Goal: Information Seeking & Learning: Check status

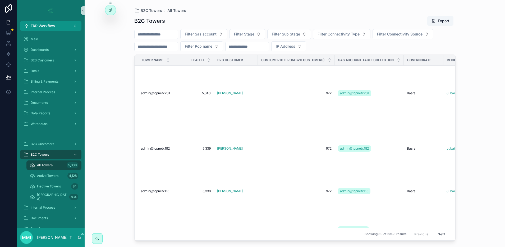
click at [164, 35] on input "scrollable content" at bounding box center [156, 34] width 43 height 7
click at [206, 31] on button "Filter Sas account" at bounding box center [203, 34] width 47 height 10
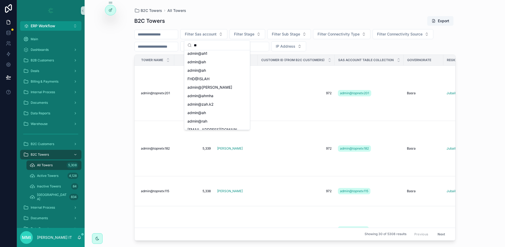
scroll to position [781, 0]
type input "**"
click at [200, 86] on span "admin@ah" at bounding box center [196, 86] width 19 height 5
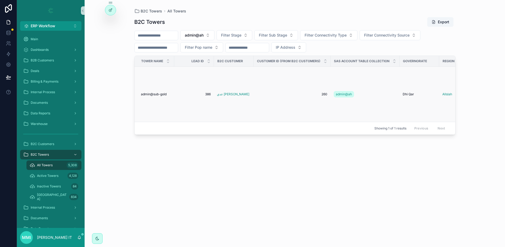
click at [159, 95] on span "admin@sub-gold" at bounding box center [154, 94] width 26 height 4
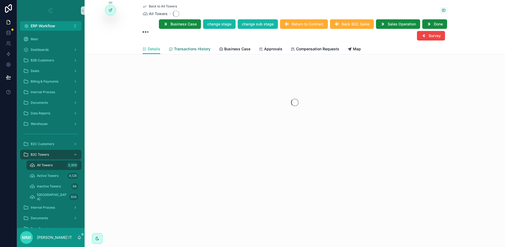
click at [198, 50] on span "Transactions History" at bounding box center [192, 48] width 36 height 5
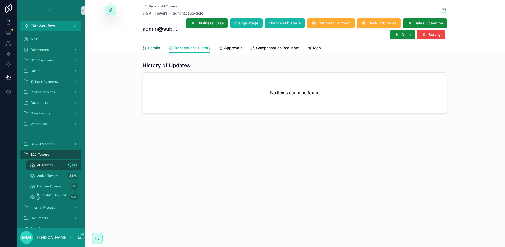
click at [149, 47] on span "Details" at bounding box center [154, 47] width 12 height 5
click at [50, 163] on span "All Towers" at bounding box center [45, 165] width 16 height 4
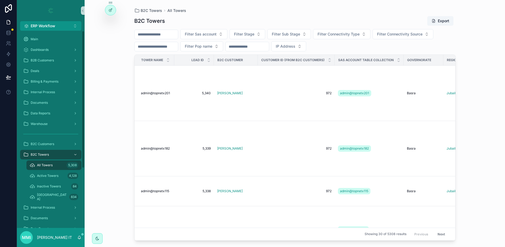
click at [160, 34] on input "scrollable content" at bounding box center [156, 34] width 43 height 7
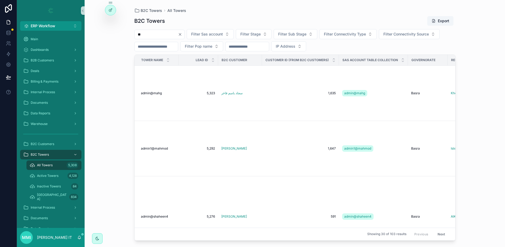
type input "*"
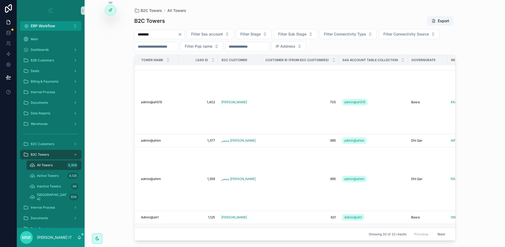
scroll to position [1321, 0]
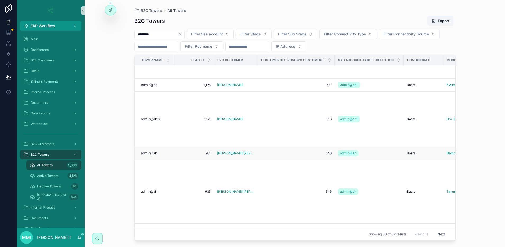
type input "********"
click at [155, 152] on span "admin@ah" at bounding box center [149, 153] width 16 height 4
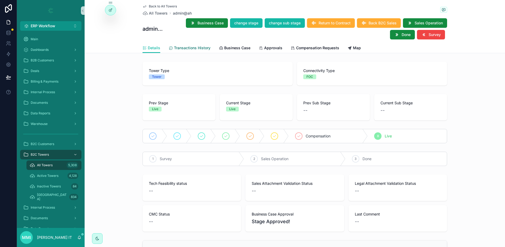
click at [182, 46] on span "Transactions History" at bounding box center [192, 47] width 36 height 5
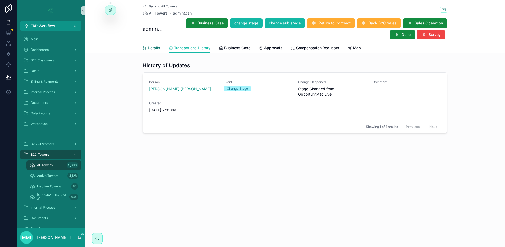
drag, startPoint x: 149, startPoint y: 47, endPoint x: 144, endPoint y: 25, distance: 22.6
click at [149, 47] on span "Details" at bounding box center [154, 47] width 12 height 5
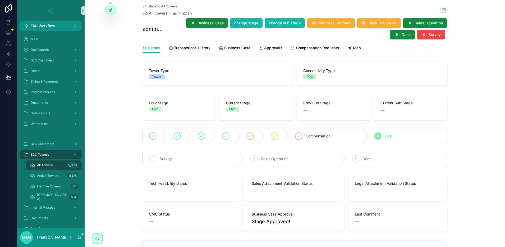
click at [49, 165] on span "All Towers" at bounding box center [45, 165] width 16 height 4
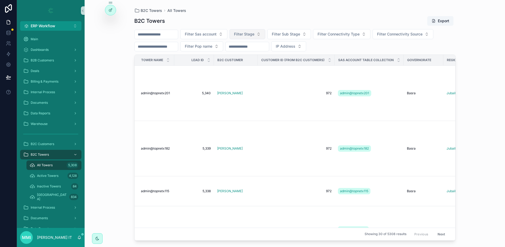
click at [254, 35] on span "Filter Stage" at bounding box center [244, 33] width 20 height 5
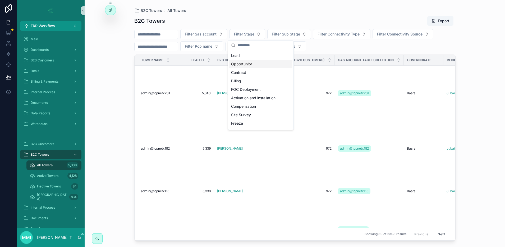
click at [248, 65] on div "Opportunity" at bounding box center [260, 64] width 63 height 8
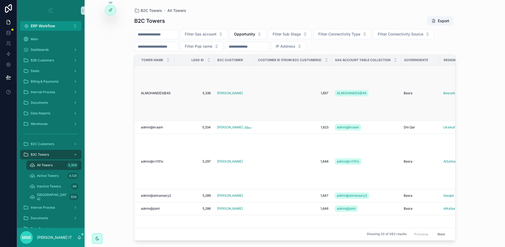
click at [157, 93] on span "ALMOHANDES@A5" at bounding box center [156, 93] width 30 height 4
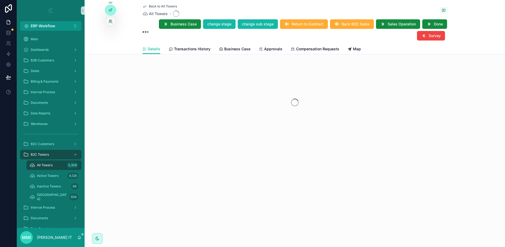
click at [111, 23] on icon at bounding box center [110, 21] width 4 height 4
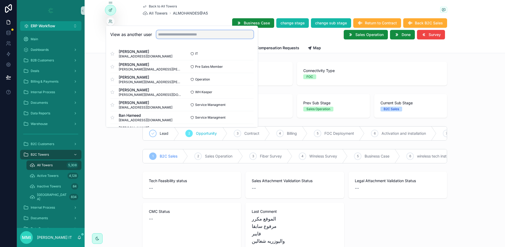
click at [186, 36] on input "text" at bounding box center [204, 34] width 97 height 8
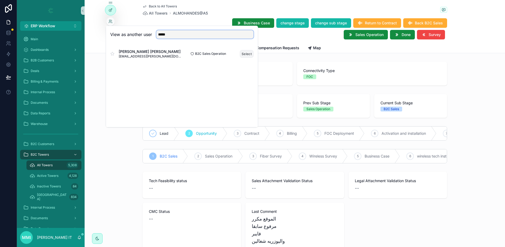
type input "*****"
click at [249, 55] on button "Select" at bounding box center [247, 54] width 14 height 8
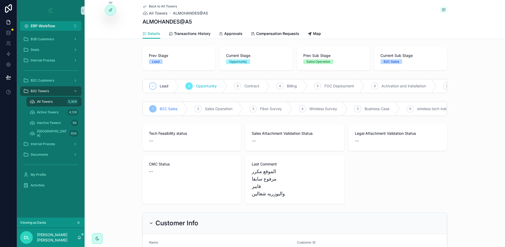
scroll to position [0, 19]
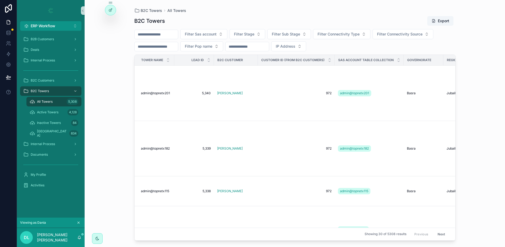
click at [249, 46] on input "scrollable content" at bounding box center [246, 46] width 43 height 7
click at [168, 32] on input "scrollable content" at bounding box center [156, 34] width 43 height 7
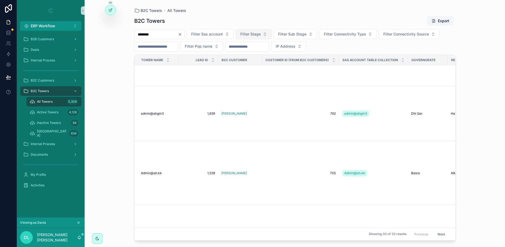
scroll to position [760, 0]
type input "********"
drag, startPoint x: 192, startPoint y: 36, endPoint x: 242, endPoint y: 35, distance: 49.2
click at [182, 36] on icon "Clear" at bounding box center [180, 34] width 4 height 4
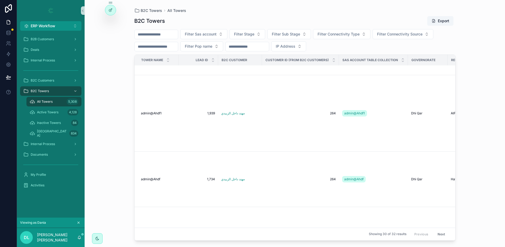
click at [269, 45] on input "scrollable content" at bounding box center [246, 46] width 43 height 7
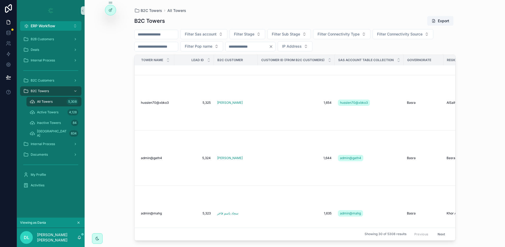
scroll to position [751, 0]
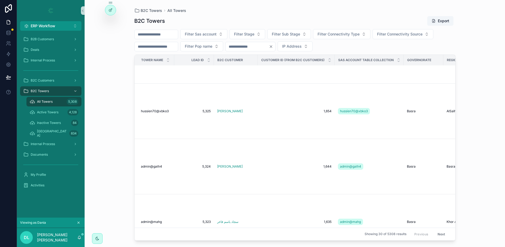
type input "***"
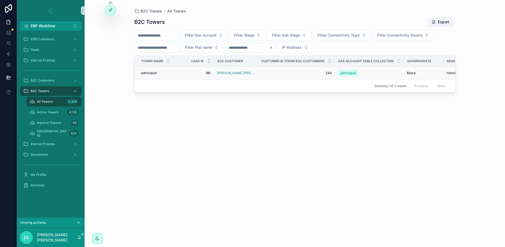
click at [153, 72] on span "admin@ah" at bounding box center [149, 73] width 16 height 4
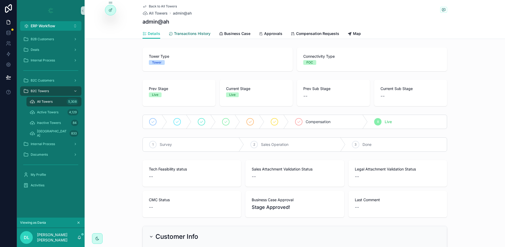
click at [182, 34] on span "Transactions History" at bounding box center [192, 33] width 36 height 5
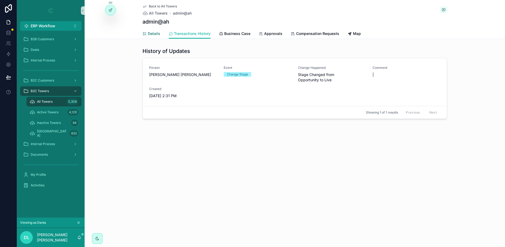
click at [154, 33] on span "Details" at bounding box center [154, 33] width 12 height 5
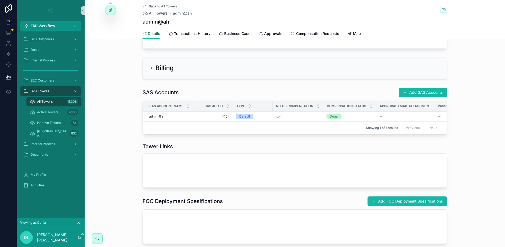
scroll to position [562, 0]
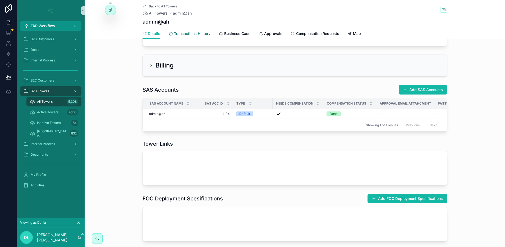
click at [188, 35] on span "Transactions History" at bounding box center [192, 33] width 36 height 5
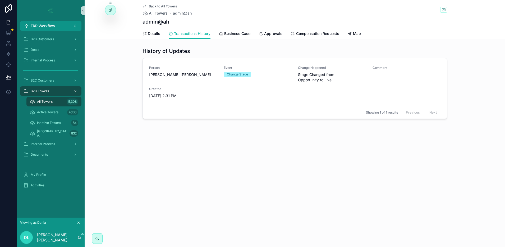
click at [59, 103] on div "All Towers 5,308" at bounding box center [54, 101] width 49 height 8
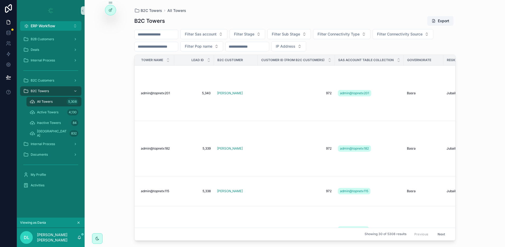
click at [169, 32] on input "scrollable content" at bounding box center [156, 34] width 43 height 7
paste input "**********"
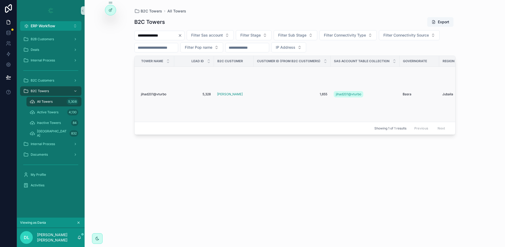
type input "**********"
click at [161, 95] on span "jihad201@vturbo" at bounding box center [153, 94] width 25 height 4
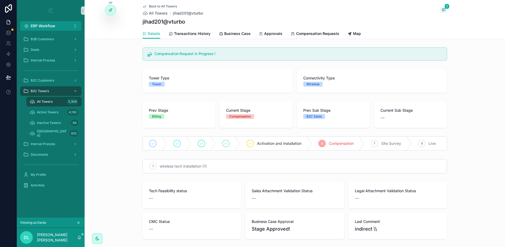
click at [42, 100] on span "All Towers" at bounding box center [45, 101] width 16 height 4
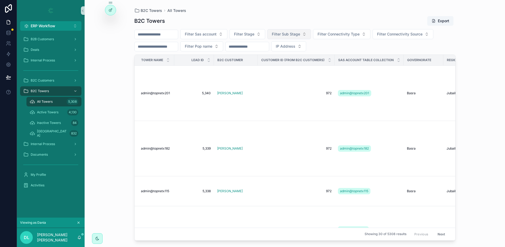
click at [288, 35] on span "Filter Sub Stage" at bounding box center [286, 33] width 28 height 5
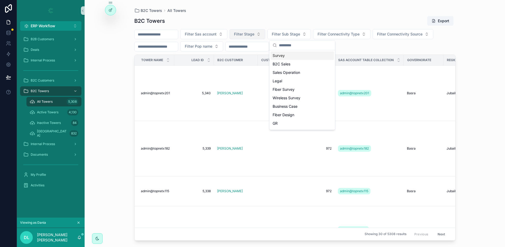
click at [254, 34] on span "Filter Stage" at bounding box center [244, 33] width 20 height 5
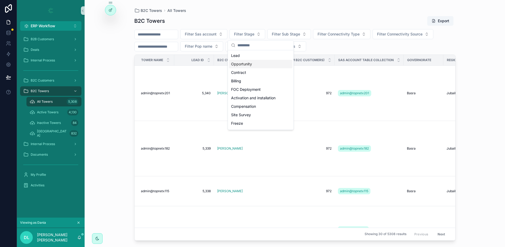
click at [246, 64] on div "Opportunity" at bounding box center [260, 64] width 63 height 8
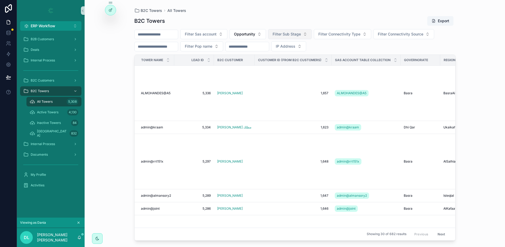
click at [295, 36] on span "Filter Sub Stage" at bounding box center [286, 33] width 28 height 5
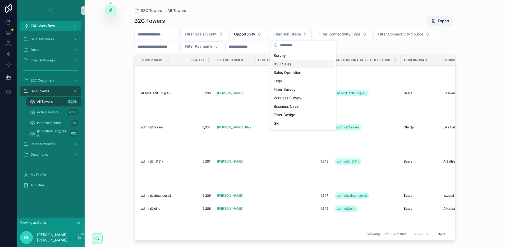
click at [293, 64] on div "B2C Sales" at bounding box center [302, 64] width 63 height 8
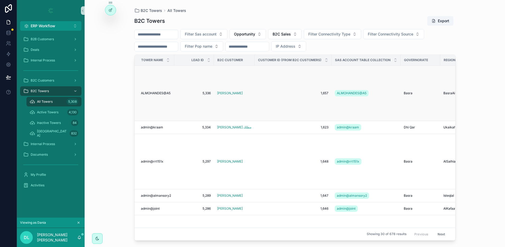
click at [161, 93] on span "ALMOHANDES@A5" at bounding box center [156, 93] width 30 height 4
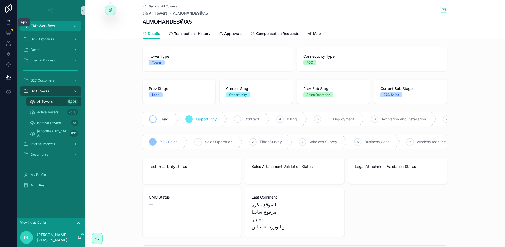
click at [6, 22] on icon at bounding box center [8, 22] width 5 height 5
